Goal: Task Accomplishment & Management: Manage account settings

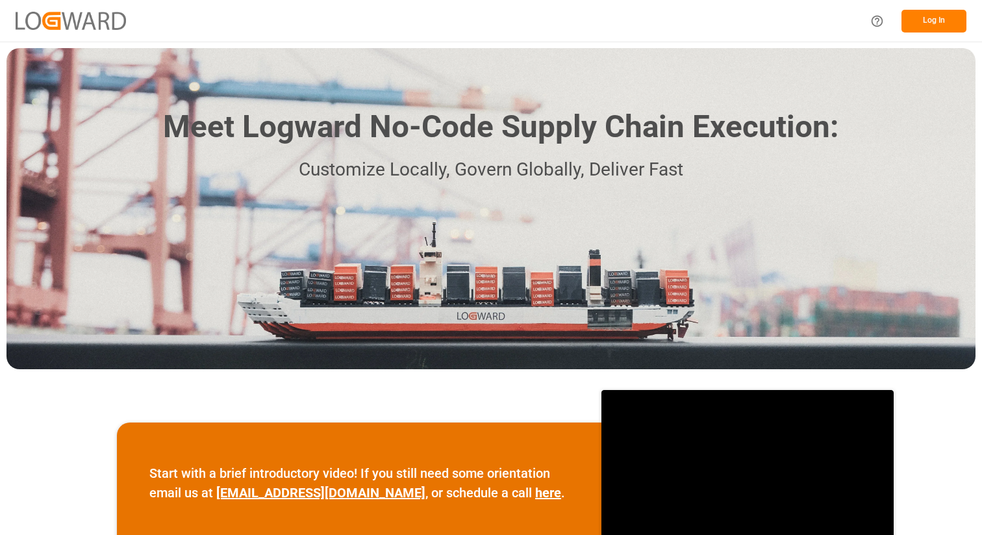
click at [943, 38] on div "Log In" at bounding box center [491, 21] width 982 height 42
click at [934, 14] on button "Log In" at bounding box center [934, 21] width 65 height 23
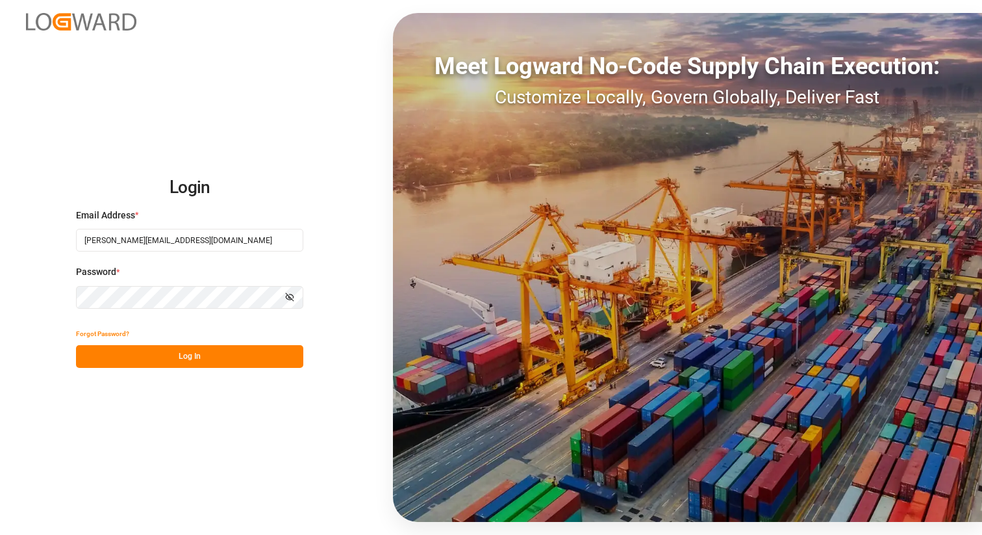
click at [211, 352] on button "Log In" at bounding box center [189, 356] width 227 height 23
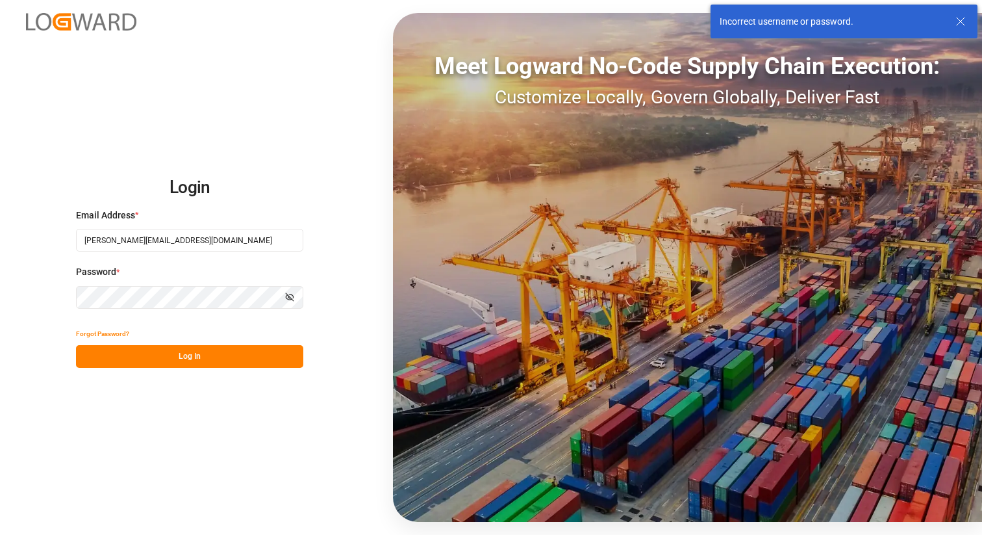
click at [960, 29] on div "Incorrect username or password." at bounding box center [844, 22] width 267 height 34
click at [960, 20] on line at bounding box center [961, 22] width 8 height 8
